Goal: Check status: Check status

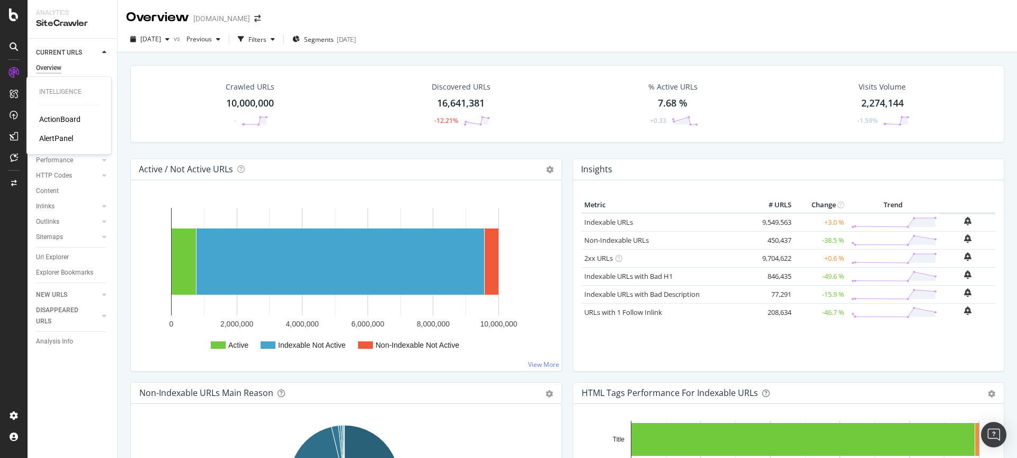
click at [55, 117] on div "ActionBoard" at bounding box center [59, 119] width 41 height 11
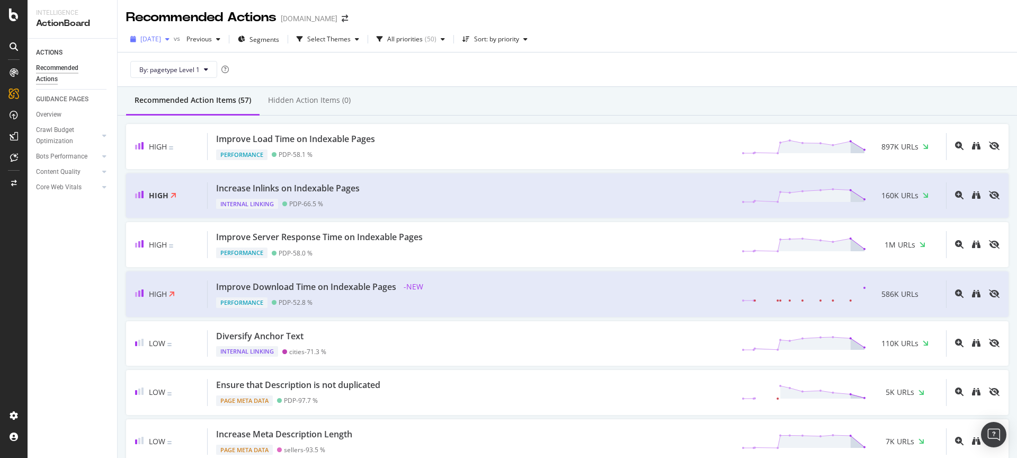
click at [174, 33] on div "[DATE]" at bounding box center [150, 39] width 48 height 16
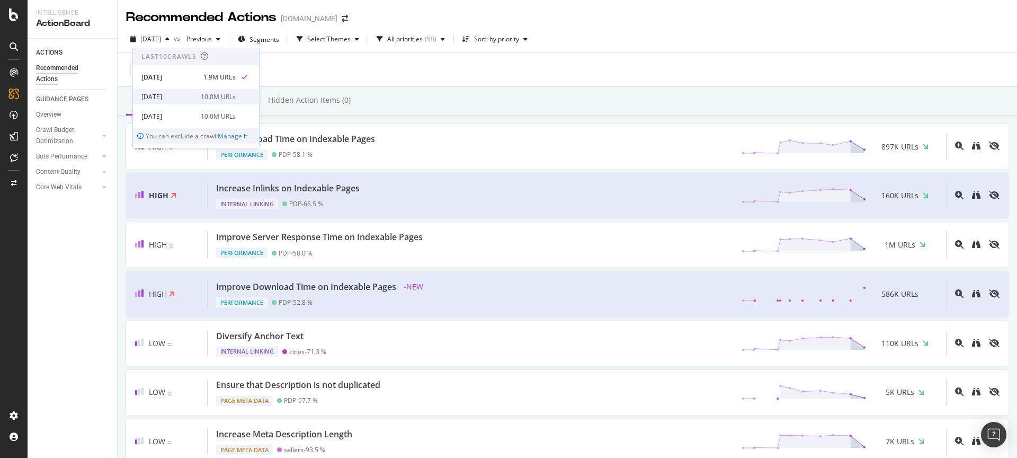
click at [192, 95] on div "[DATE] 10.0M URLs" at bounding box center [188, 97] width 94 height 10
